Goal: Task Accomplishment & Management: Use online tool/utility

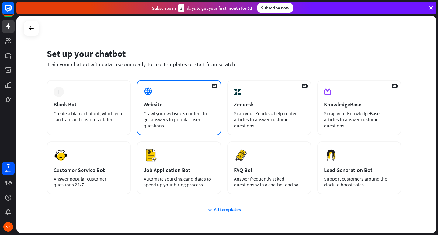
click at [168, 116] on div "Crawl your website’s content to get answers to popular user questions." at bounding box center [179, 119] width 71 height 18
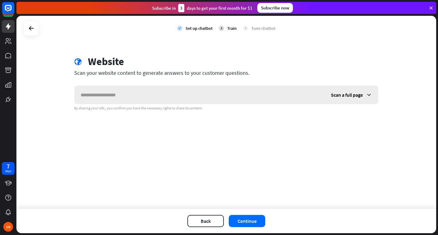
click at [370, 94] on icon at bounding box center [369, 95] width 6 height 6
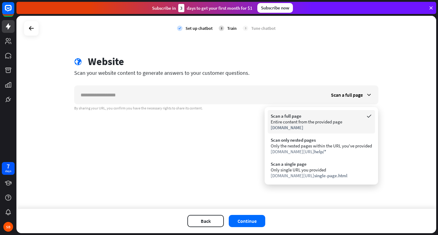
click at [283, 123] on div "Entire content from the provided page" at bounding box center [321, 122] width 101 height 6
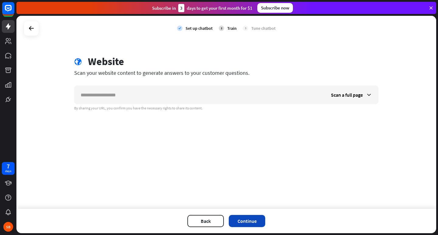
click at [248, 221] on button "Continue" at bounding box center [247, 221] width 37 height 12
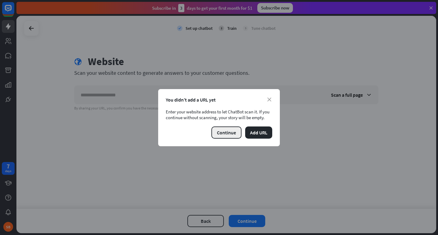
click at [233, 135] on button "Continue" at bounding box center [226, 133] width 30 height 12
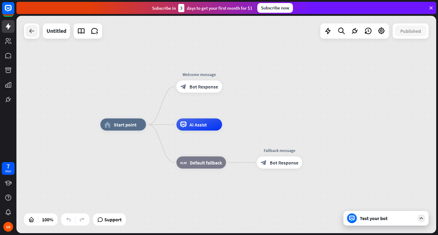
click at [33, 35] on div at bounding box center [32, 31] width 12 height 12
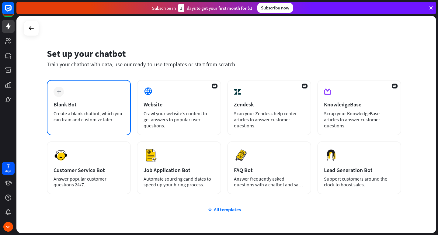
click at [62, 110] on div "plus Blank Bot Create a blank chatbot, which you can train and customize later." at bounding box center [89, 107] width 84 height 55
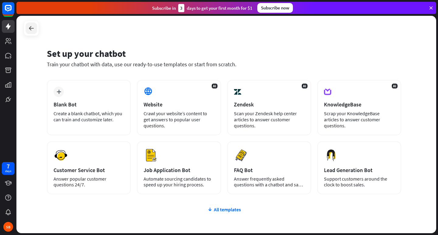
click at [28, 27] on icon at bounding box center [31, 28] width 7 height 7
